Goal: Task Accomplishment & Management: Use online tool/utility

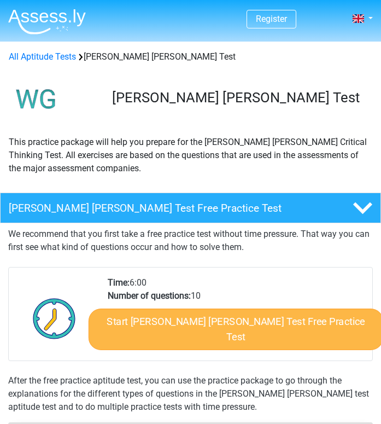
click at [189, 323] on link "Start Watson Glaser Test Free Practice Test" at bounding box center [236, 329] width 295 height 42
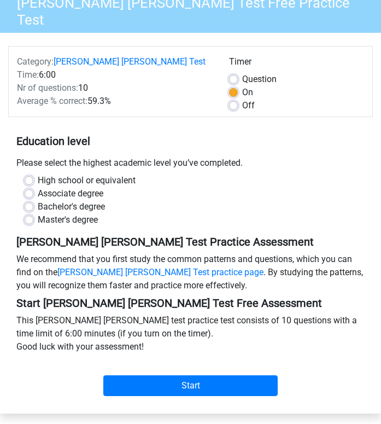
scroll to position [112, 0]
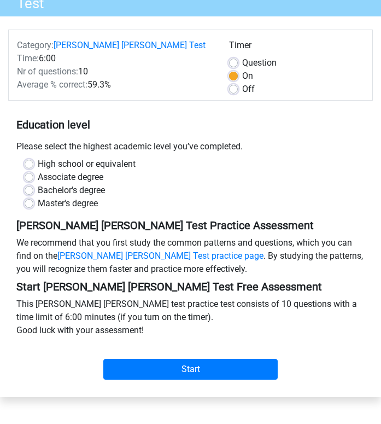
click at [38, 157] on label "High school or equivalent" at bounding box center [87, 163] width 98 height 13
click at [27, 157] on input "High school or equivalent" at bounding box center [29, 162] width 9 height 11
radio input "true"
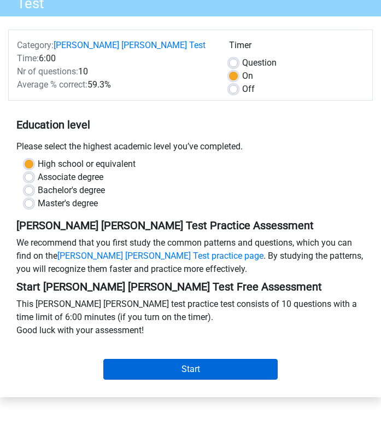
click at [127, 359] on input "Start" at bounding box center [190, 369] width 174 height 21
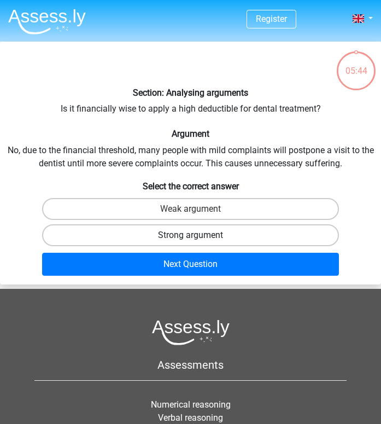
click at [172, 231] on label "Strong argument" at bounding box center [190, 235] width 297 height 22
click at [191, 235] on input "Strong argument" at bounding box center [194, 238] width 7 height 7
radio input "true"
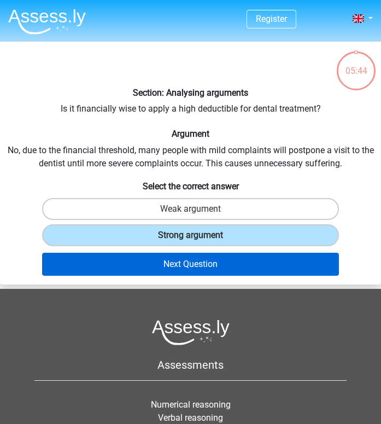
click at [184, 261] on button "Next Question" at bounding box center [190, 264] width 297 height 23
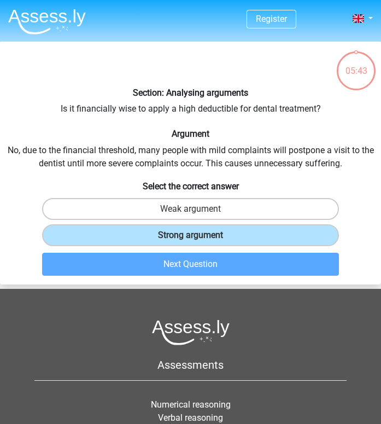
scroll to position [42, 0]
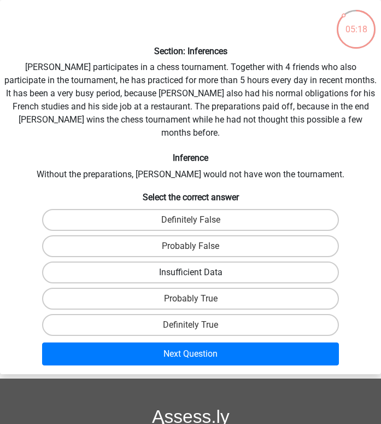
click at [257, 261] on label "Insufficient Data" at bounding box center [190, 272] width 297 height 22
click at [198, 272] on input "Insufficient Data" at bounding box center [194, 275] width 7 height 7
radio input "true"
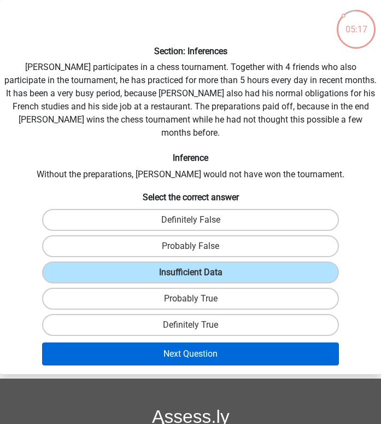
click at [274, 342] on button "Next Question" at bounding box center [190, 353] width 297 height 23
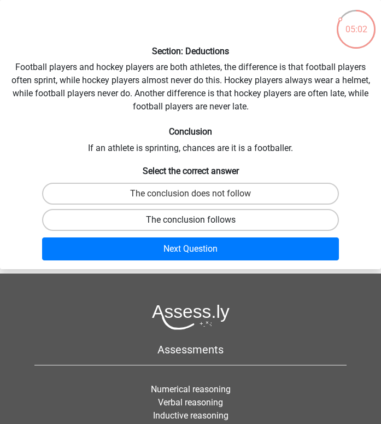
click at [249, 216] on label "The conclusion follows" at bounding box center [190, 220] width 297 height 22
click at [198, 220] on input "The conclusion follows" at bounding box center [194, 223] width 7 height 7
radio input "true"
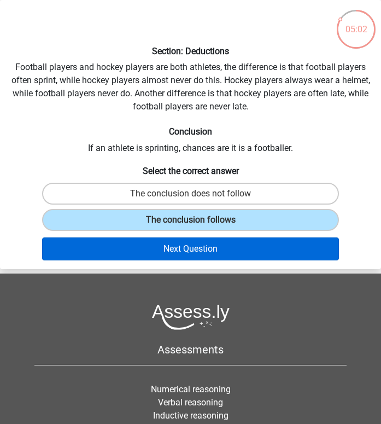
click at [252, 246] on button "Next Question" at bounding box center [190, 248] width 297 height 23
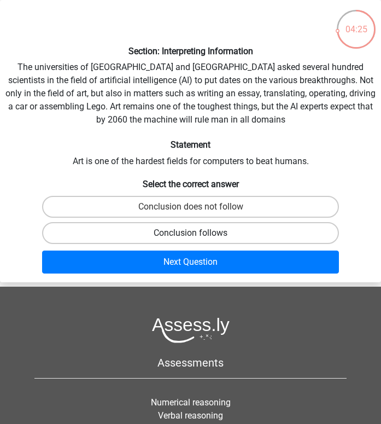
click at [198, 226] on label "Conclusion follows" at bounding box center [190, 233] width 297 height 22
click at [198, 233] on input "Conclusion follows" at bounding box center [194, 236] width 7 height 7
radio input "true"
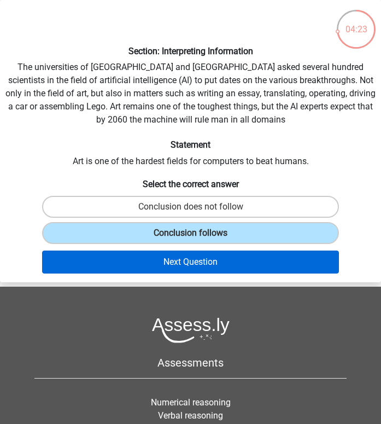
click at [222, 266] on button "Next Question" at bounding box center [190, 261] width 297 height 23
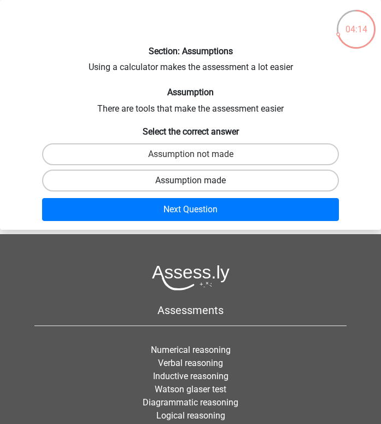
click at [194, 178] on label "Assumption made" at bounding box center [190, 180] width 297 height 22
click at [194, 180] on input "Assumption made" at bounding box center [194, 183] width 7 height 7
radio input "true"
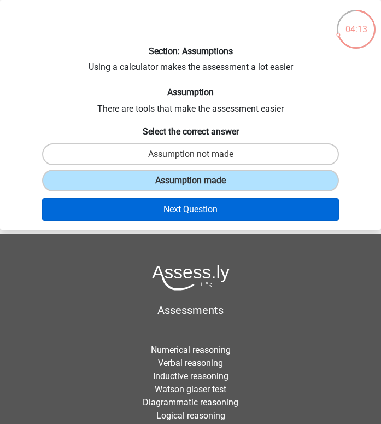
click at [196, 206] on button "Next Question" at bounding box center [190, 209] width 297 height 23
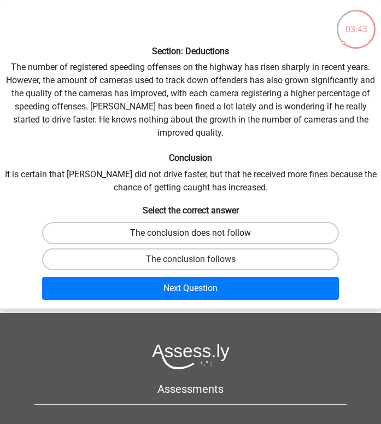
click at [201, 222] on label "The conclusion does not follow" at bounding box center [190, 233] width 297 height 22
click at [198, 233] on input "The conclusion does not follow" at bounding box center [194, 236] width 7 height 7
radio input "true"
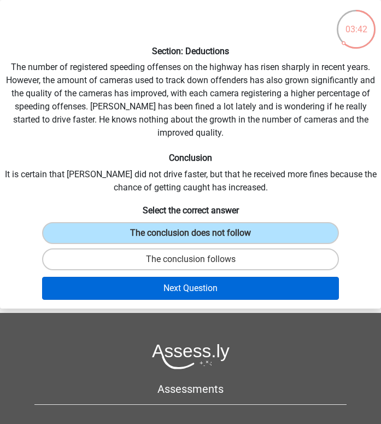
click at [207, 277] on button "Next Question" at bounding box center [190, 288] width 297 height 23
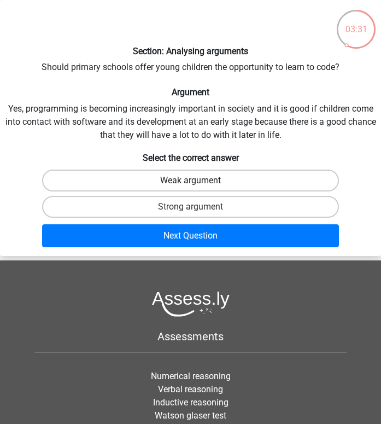
click at [188, 182] on label "Weak argument" at bounding box center [190, 180] width 297 height 22
click at [191, 182] on input "Weak argument" at bounding box center [194, 183] width 7 height 7
radio input "true"
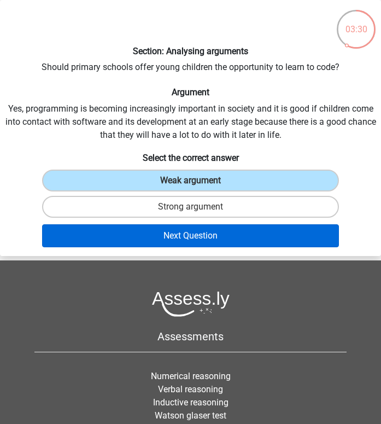
click at [189, 240] on button "Next Question" at bounding box center [190, 235] width 297 height 23
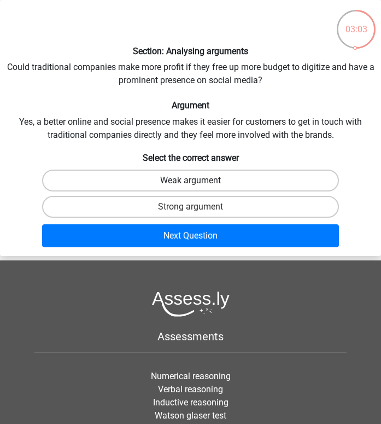
click at [233, 180] on label "Weak argument" at bounding box center [190, 180] width 297 height 22
click at [198, 180] on input "Weak argument" at bounding box center [194, 183] width 7 height 7
radio input "true"
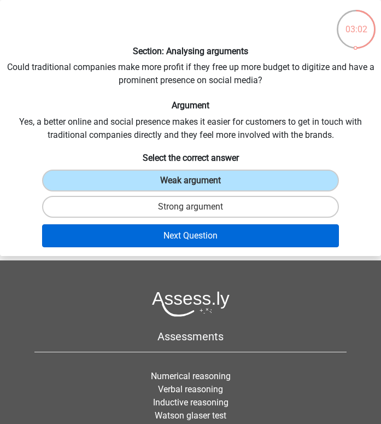
click at [248, 238] on button "Next Question" at bounding box center [190, 235] width 297 height 23
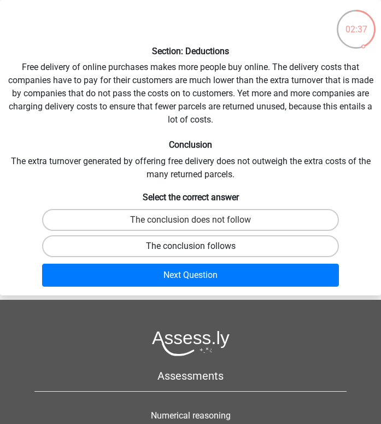
click at [248, 250] on label "The conclusion follows" at bounding box center [190, 246] width 297 height 22
click at [198, 250] on input "The conclusion follows" at bounding box center [194, 249] width 7 height 7
radio input "true"
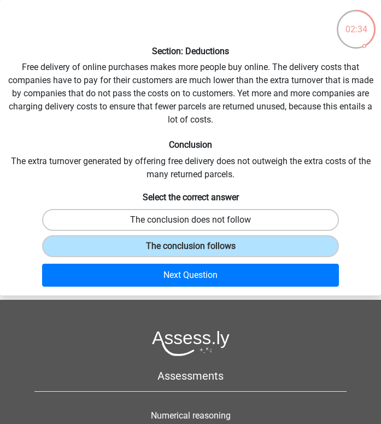
click at [246, 225] on label "The conclusion does not follow" at bounding box center [190, 220] width 297 height 22
click at [198, 225] on input "The conclusion does not follow" at bounding box center [194, 223] width 7 height 7
radio input "true"
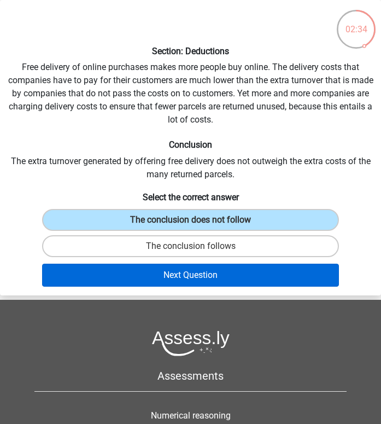
click at [246, 273] on button "Next Question" at bounding box center [190, 274] width 297 height 23
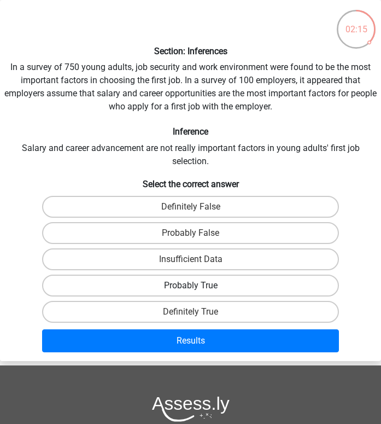
click at [215, 284] on label "Probably True" at bounding box center [190, 285] width 297 height 22
click at [198, 285] on input "Probably True" at bounding box center [194, 288] width 7 height 7
radio input "true"
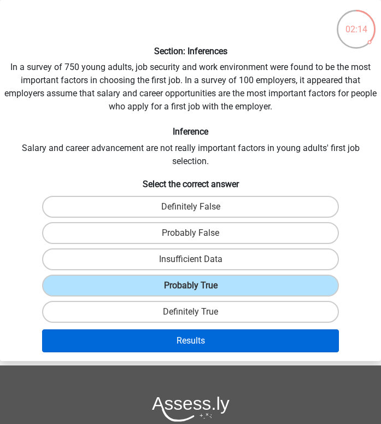
click at [231, 335] on button "Results" at bounding box center [190, 340] width 297 height 23
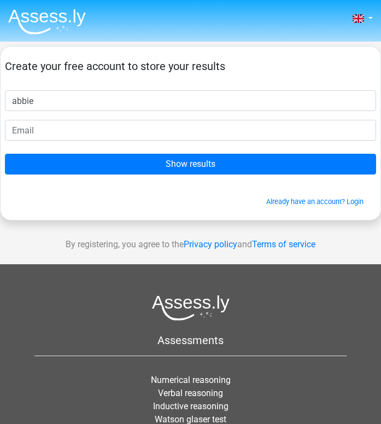
type input "abbie"
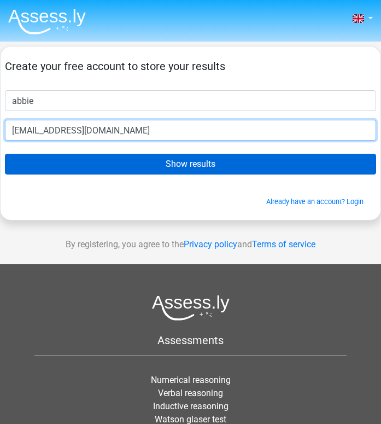
type input "[EMAIL_ADDRESS][DOMAIN_NAME]"
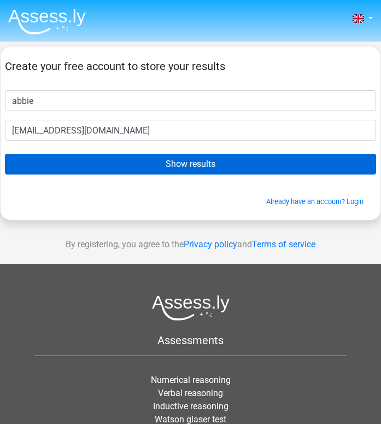
click at [80, 158] on input "Show results" at bounding box center [190, 164] width 371 height 21
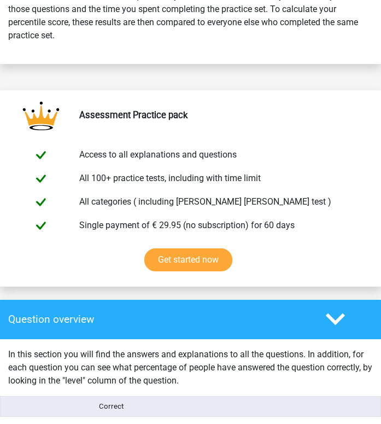
scroll to position [558, 0]
